Goal: Find specific page/section: Find specific page/section

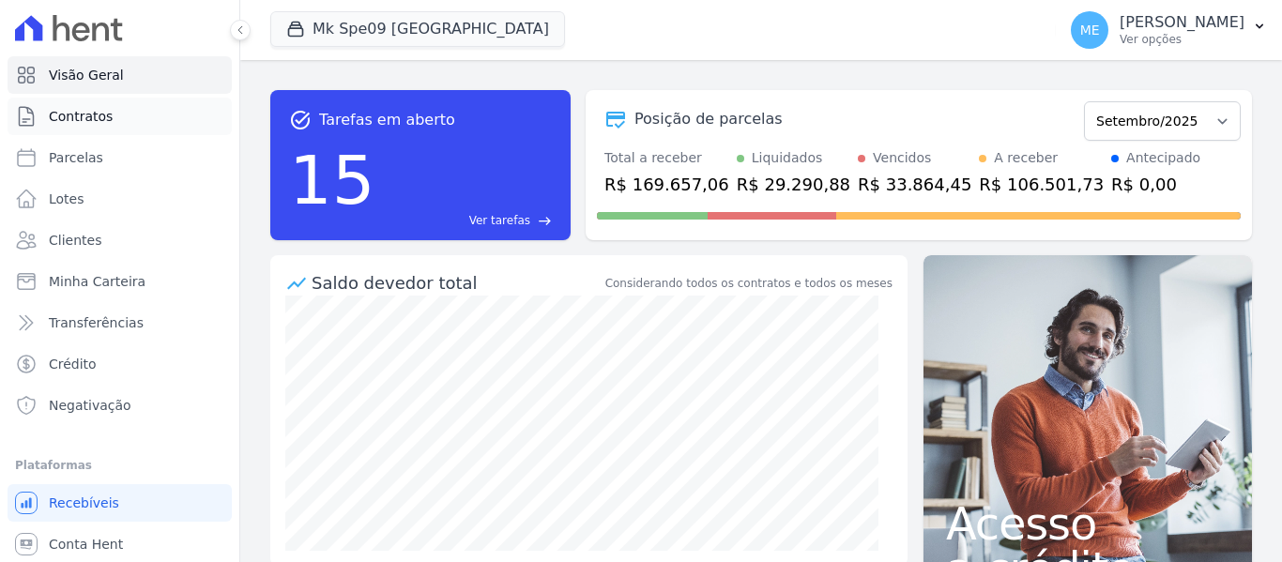
click at [51, 120] on span "Contratos" at bounding box center [81, 116] width 64 height 19
click at [421, 24] on button "Mk Spe09 [GEOGRAPHIC_DATA]" at bounding box center [417, 29] width 295 height 36
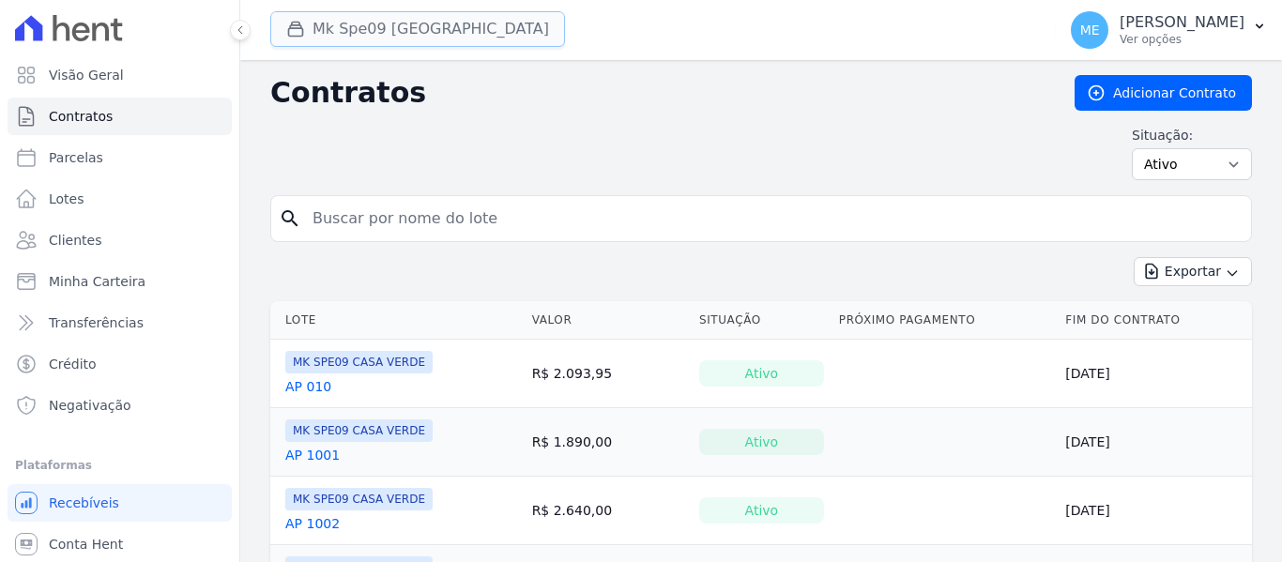
click at [421, 23] on button "Mk Spe09 [GEOGRAPHIC_DATA]" at bounding box center [417, 29] width 295 height 36
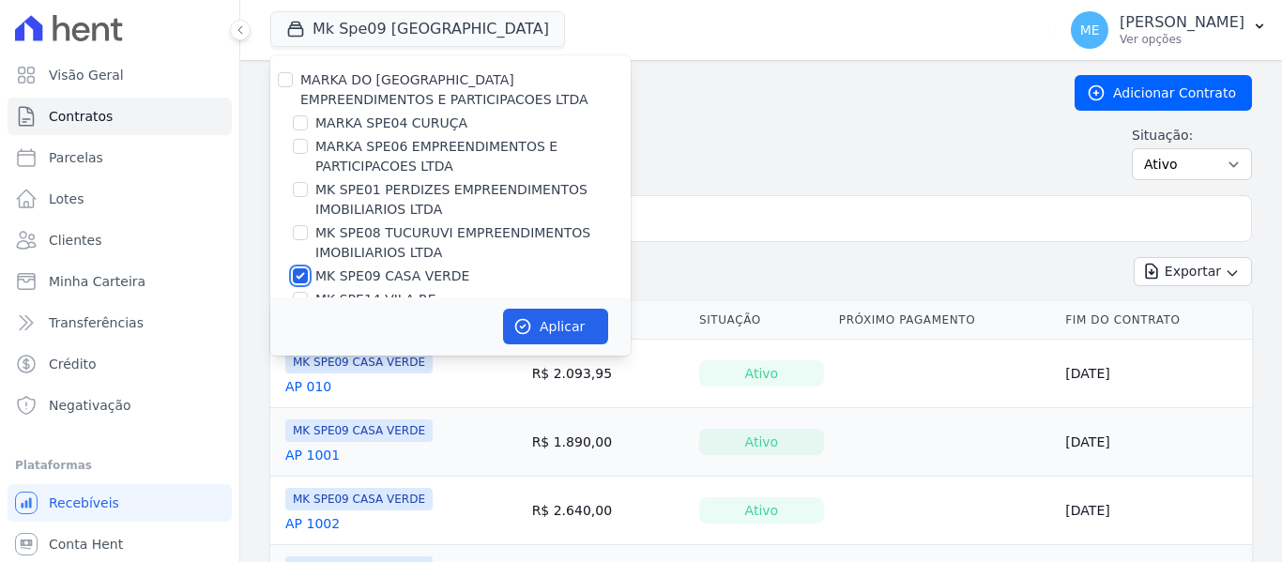
click at [299, 275] on input "MK SPE09 CASA VERDE" at bounding box center [300, 275] width 15 height 15
checkbox input "false"
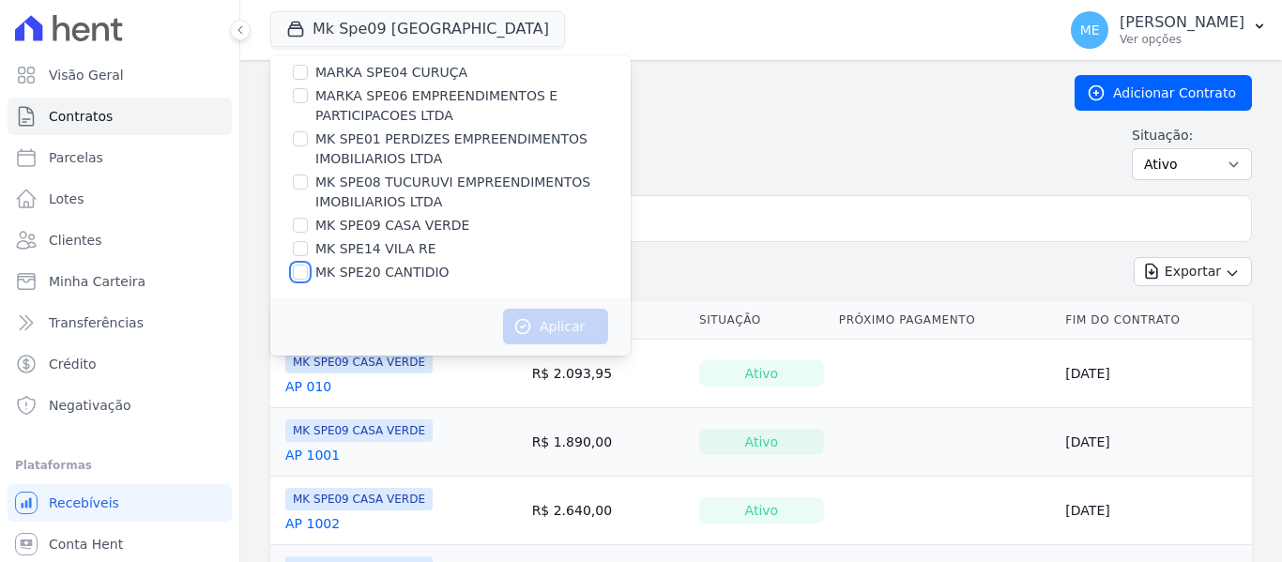
click at [293, 268] on input "MK SPE20 CANTIDIO" at bounding box center [300, 272] width 15 height 15
checkbox input "true"
click at [564, 321] on button "Aplicar" at bounding box center [555, 327] width 105 height 36
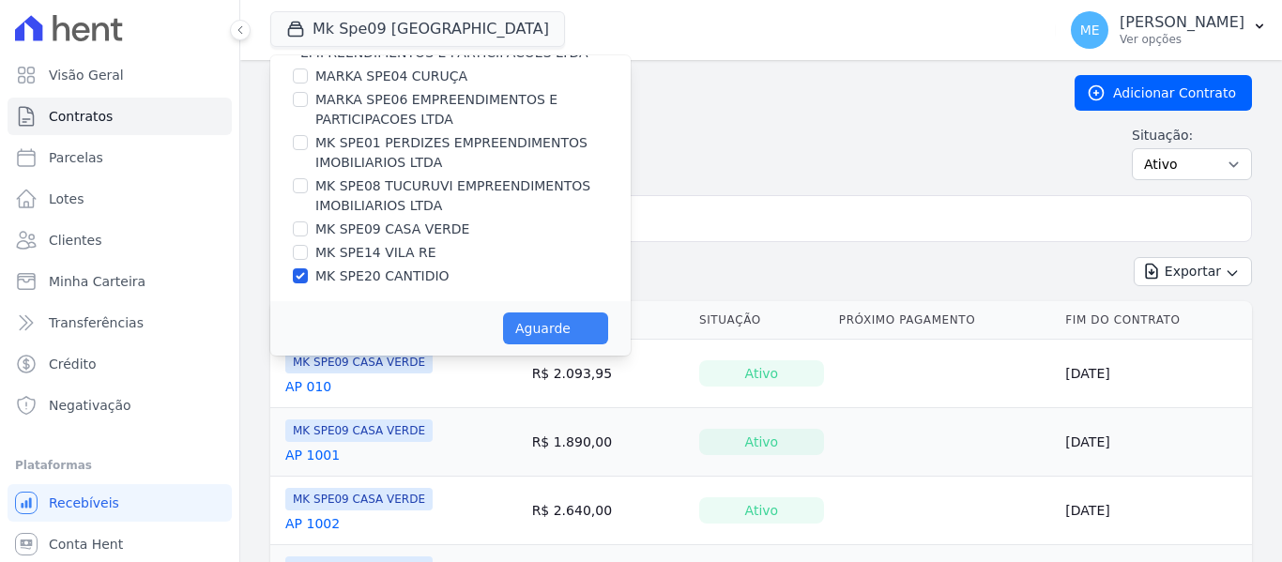
scroll to position [47, 0]
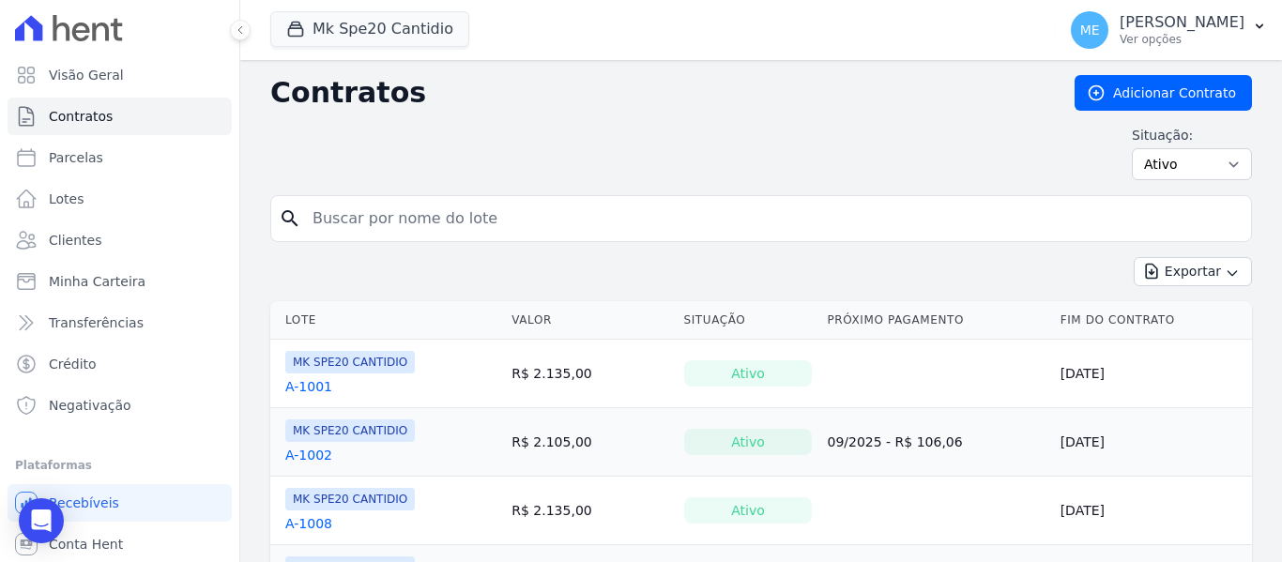
click at [611, 222] on input "search" at bounding box center [772, 219] width 942 height 38
type input "208"
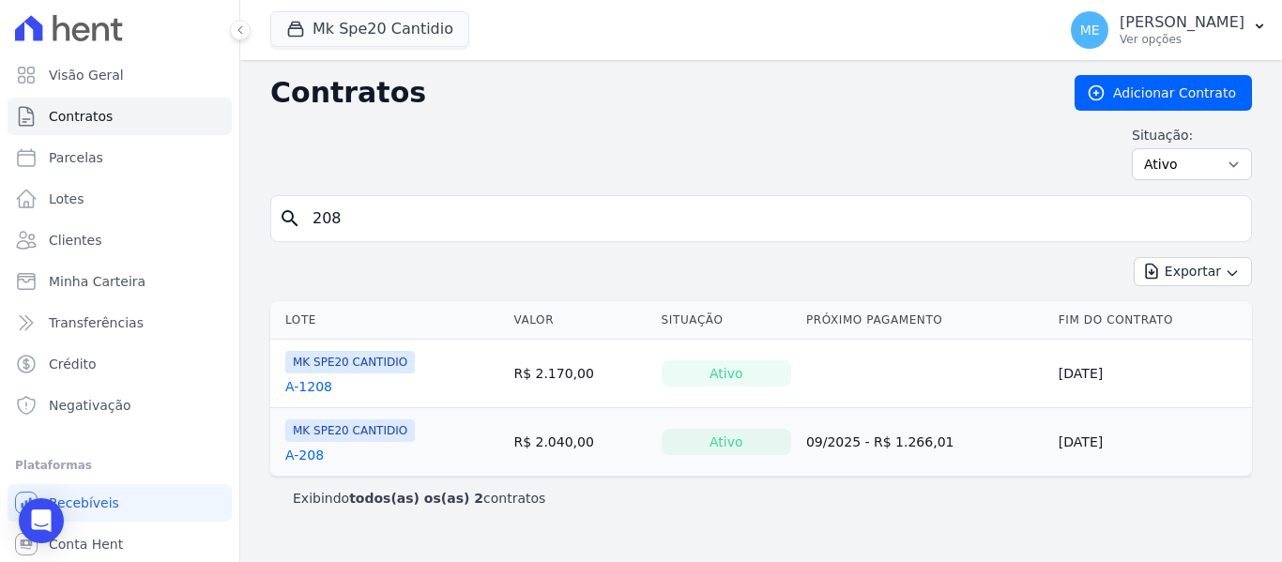
click at [317, 387] on link "A-1208" at bounding box center [308, 386] width 47 height 19
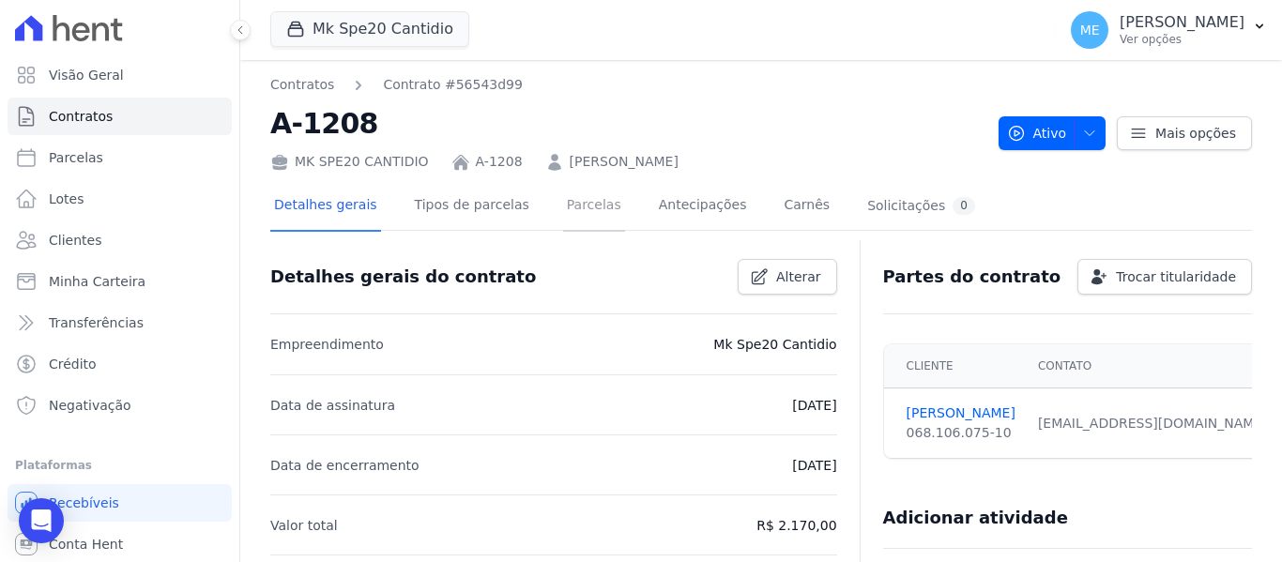
click at [579, 210] on link "Parcelas" at bounding box center [594, 207] width 62 height 50
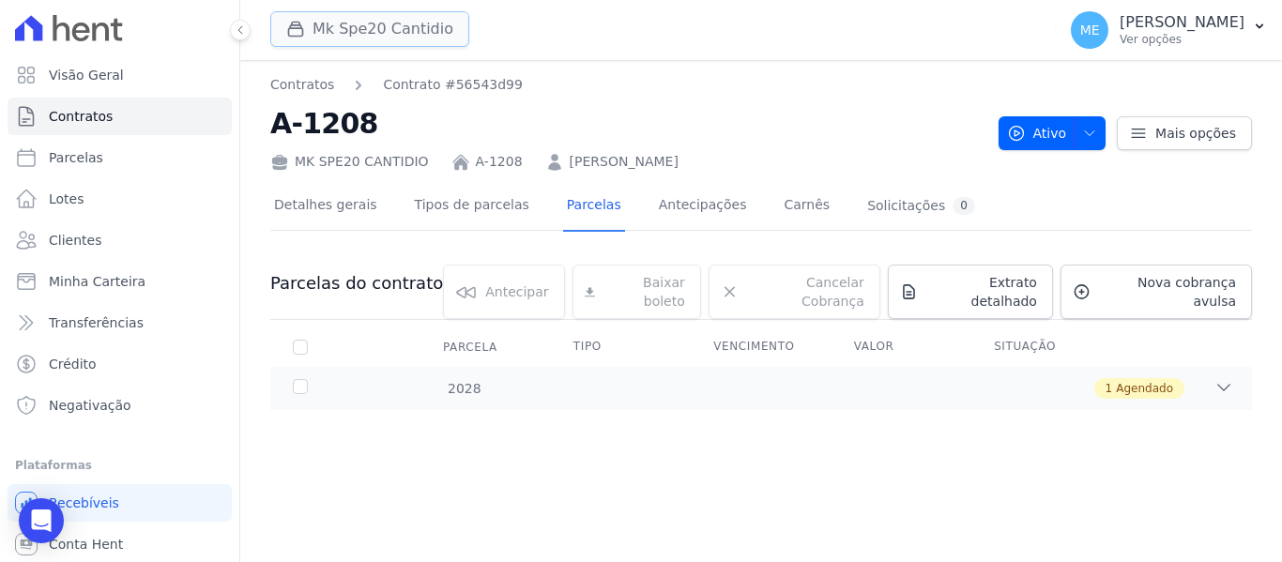
click at [423, 25] on button "Mk Spe20 Cantidio" at bounding box center [369, 29] width 199 height 36
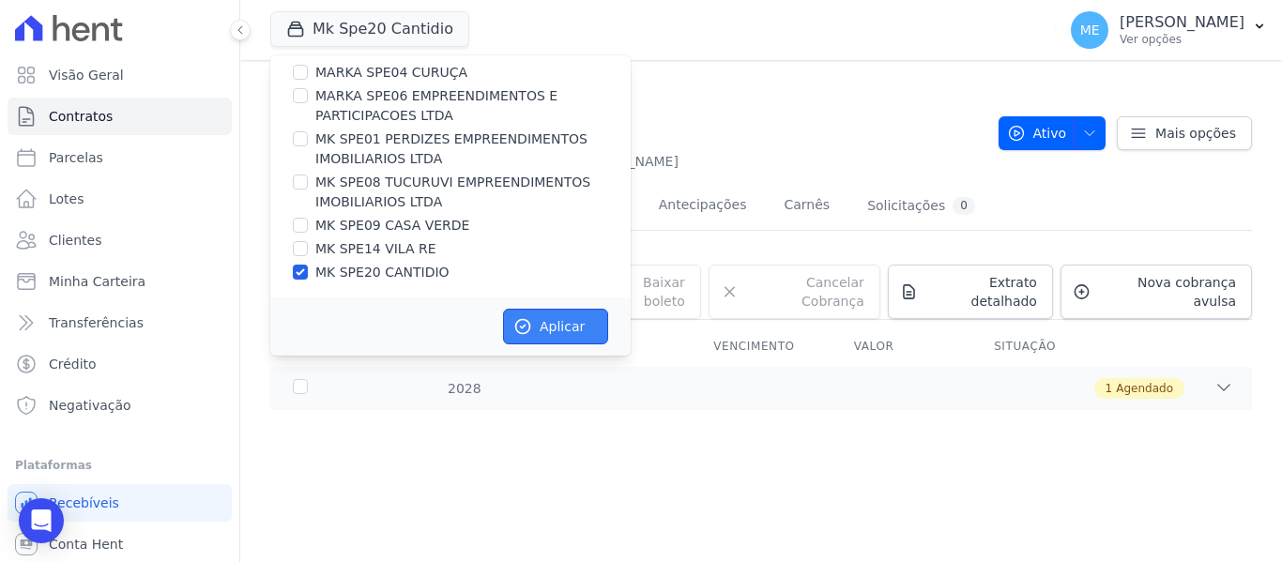
click at [576, 319] on button "Aplicar" at bounding box center [555, 327] width 105 height 36
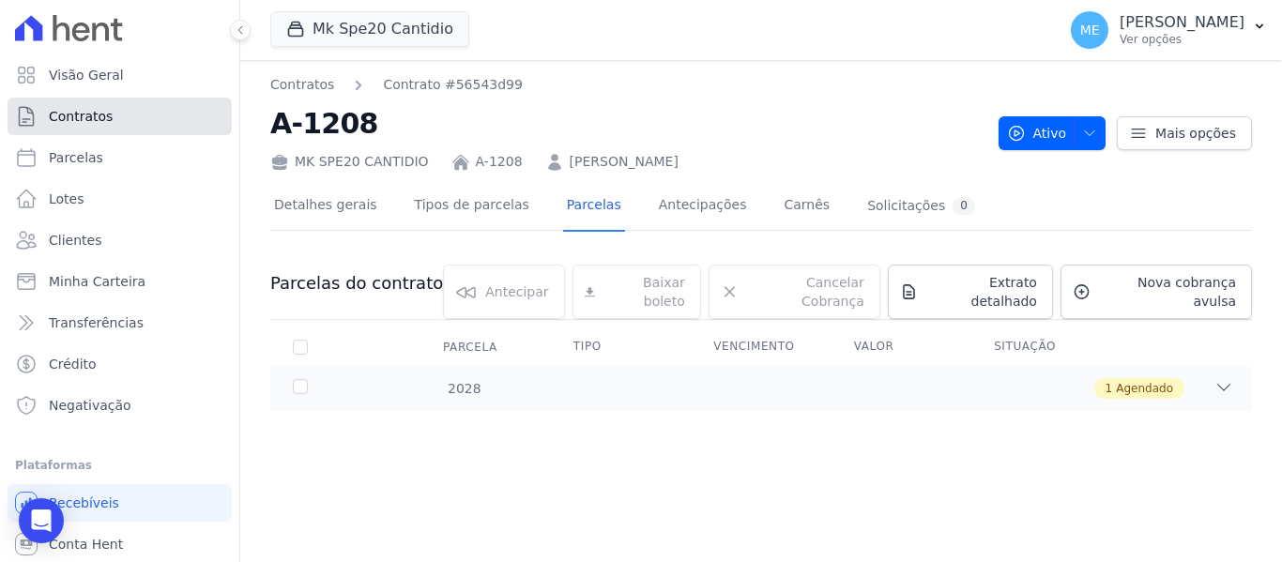
click at [85, 115] on span "Contratos" at bounding box center [81, 116] width 64 height 19
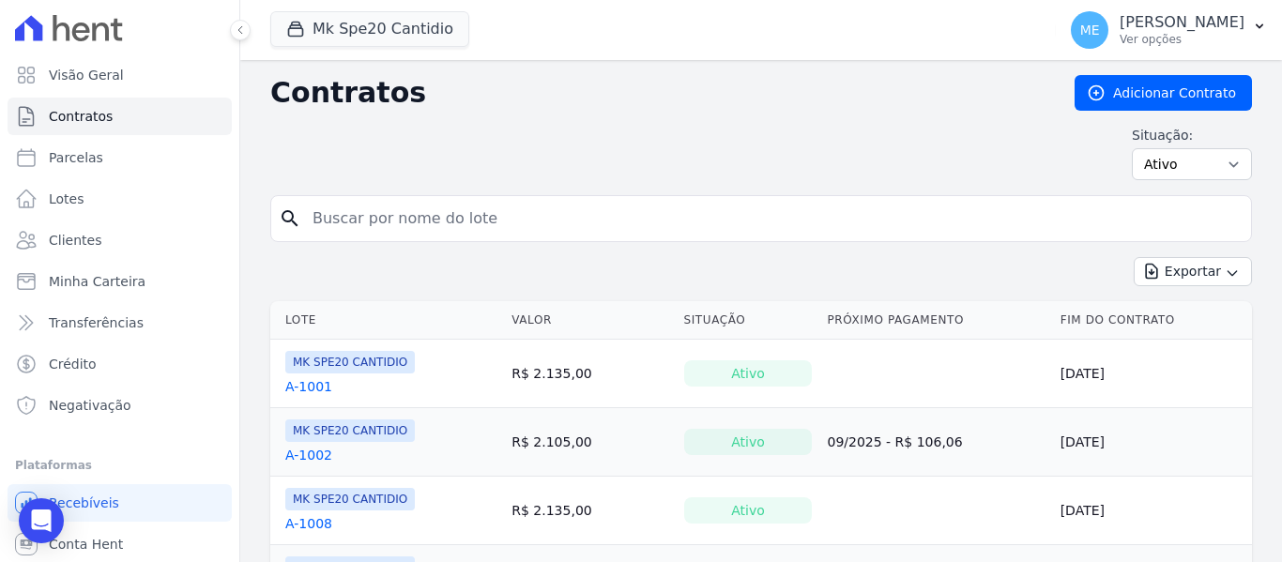
click at [475, 223] on input "search" at bounding box center [772, 219] width 942 height 38
type input "208"
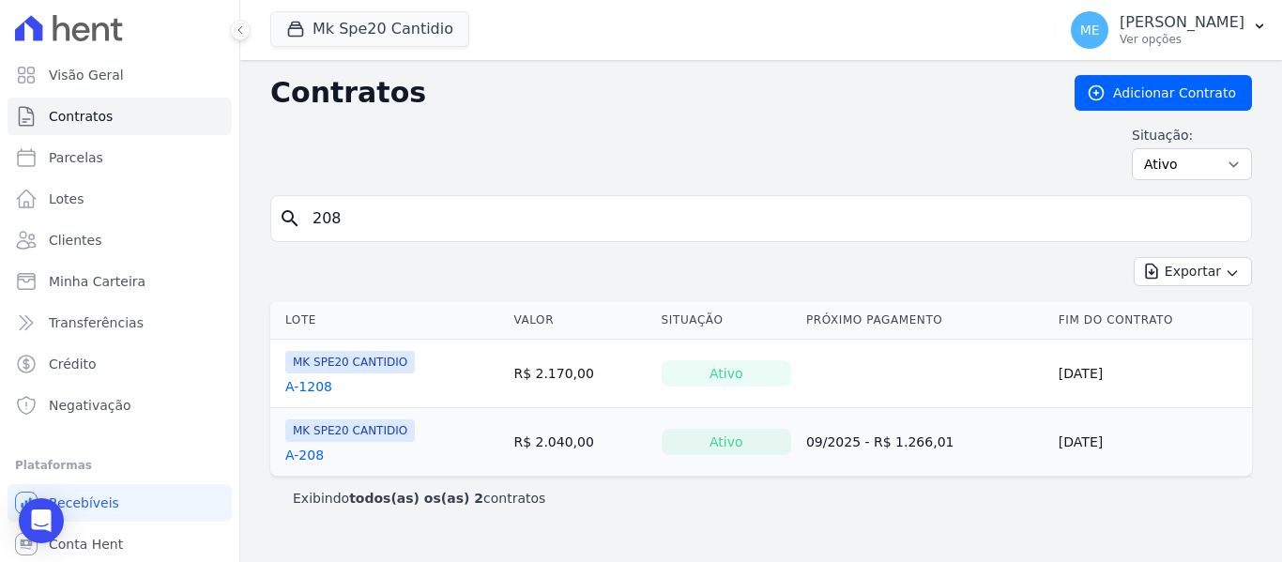
click at [315, 456] on link "A-208" at bounding box center [304, 455] width 38 height 19
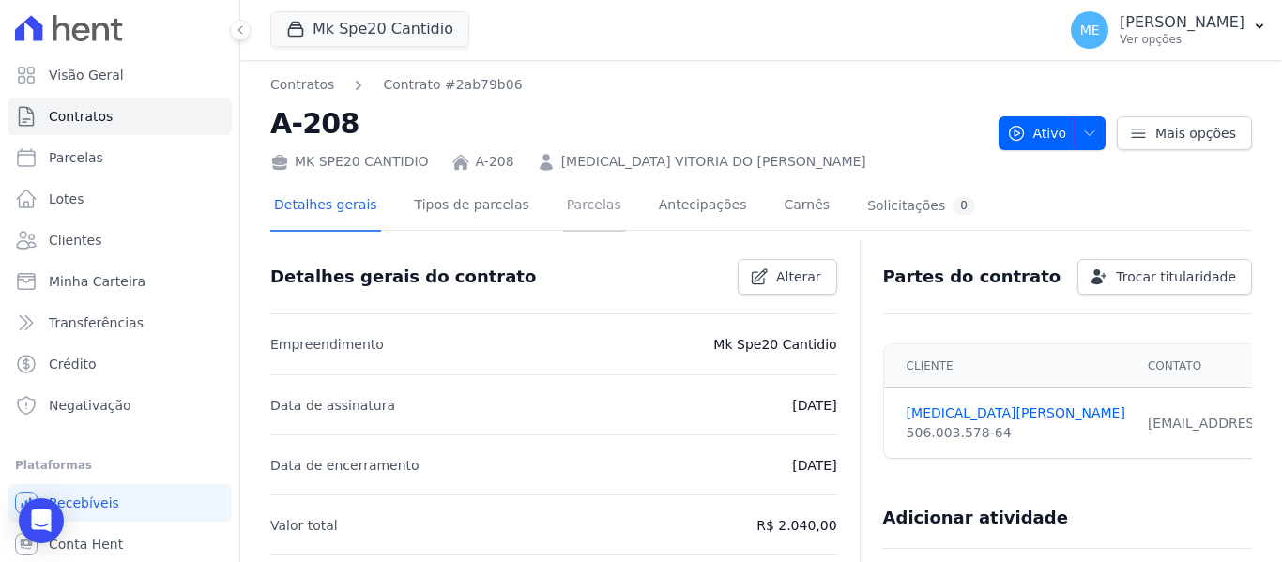
click at [578, 210] on link "Parcelas" at bounding box center [594, 207] width 62 height 50
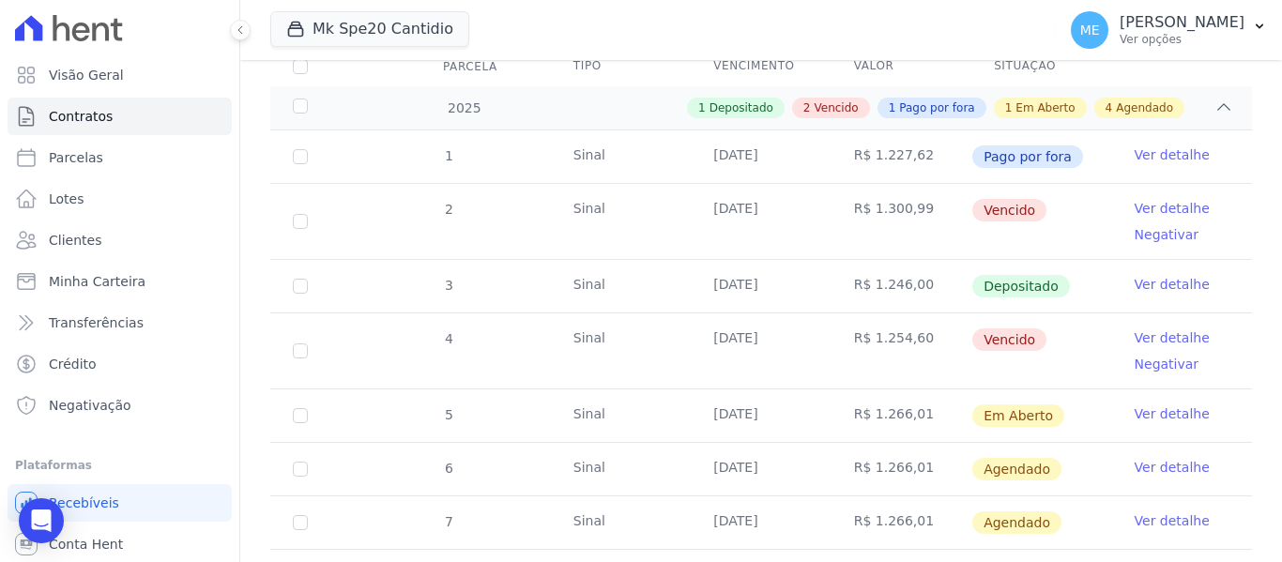
scroll to position [282, 0]
